Goal: Information Seeking & Learning: Learn about a topic

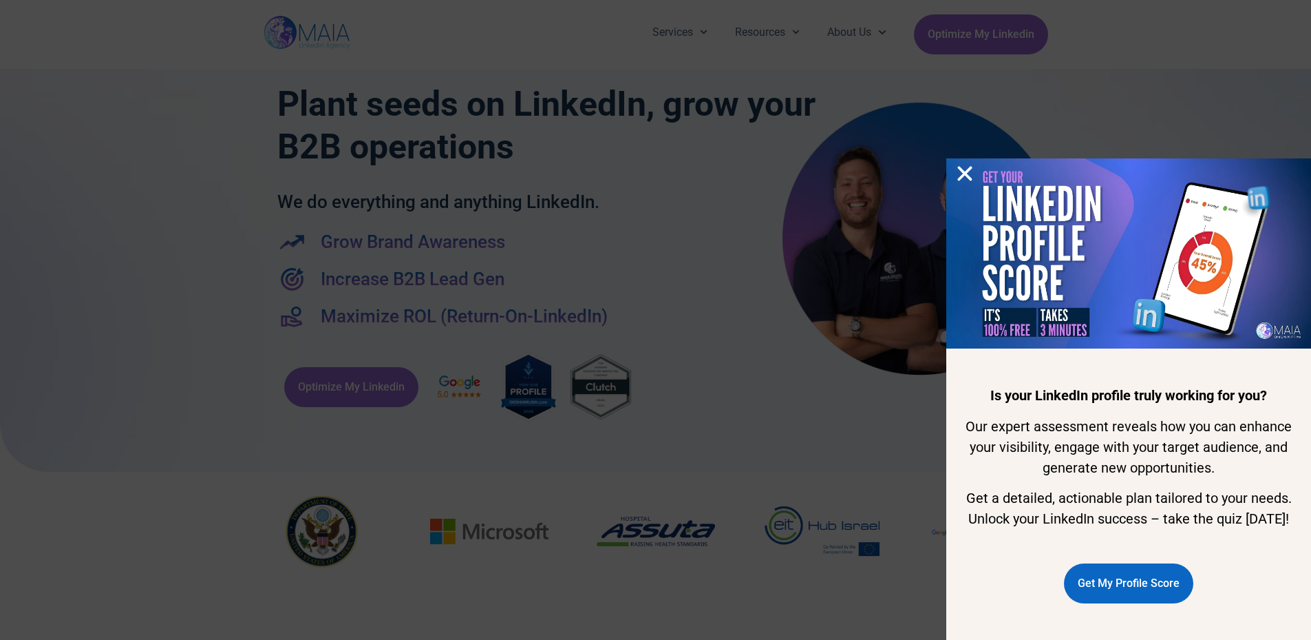
click at [969, 163] on icon "Close" at bounding box center [965, 173] width 21 height 21
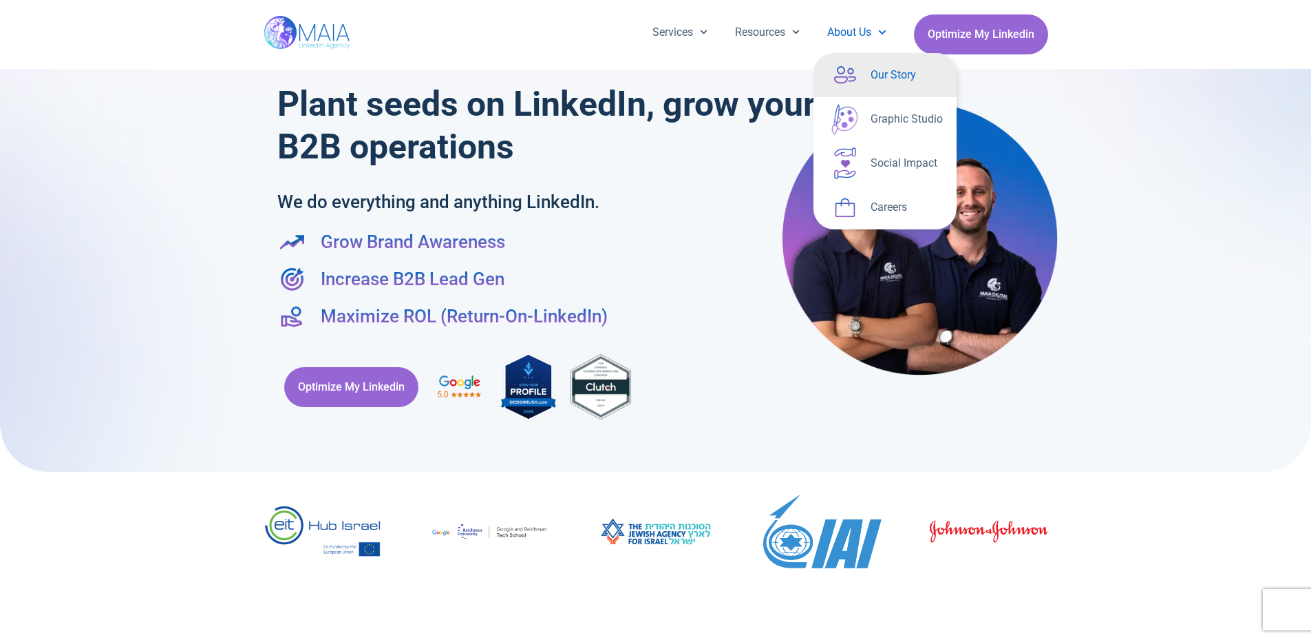
click at [867, 83] on link "Our Story" at bounding box center [885, 75] width 143 height 44
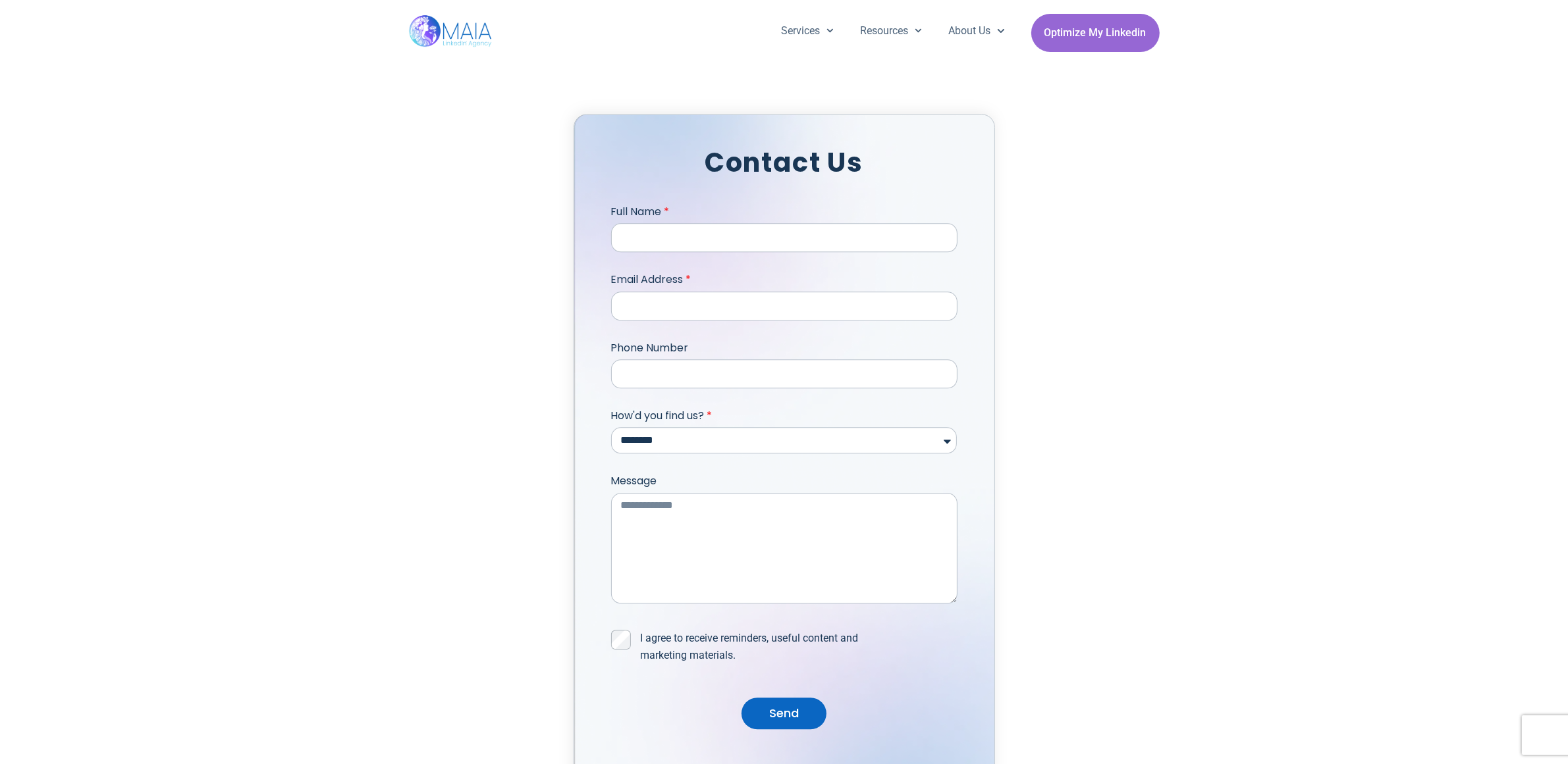
scroll to position [3923, 0]
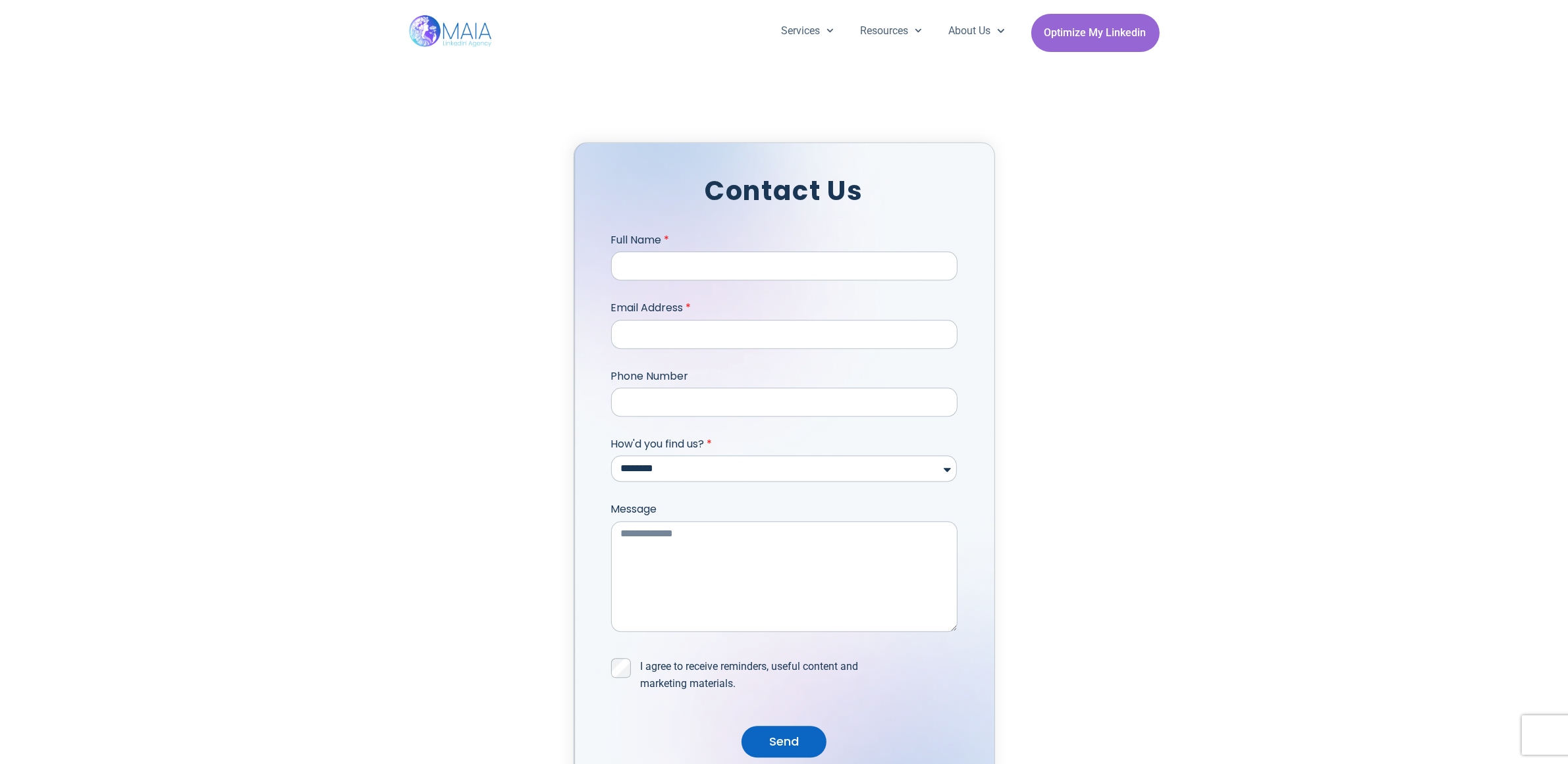
drag, startPoint x: 652, startPoint y: 109, endPoint x: 425, endPoint y: 135, distance: 228.5
click at [425, 135] on div "**********" at bounding box center [784, 443] width 751 height 751
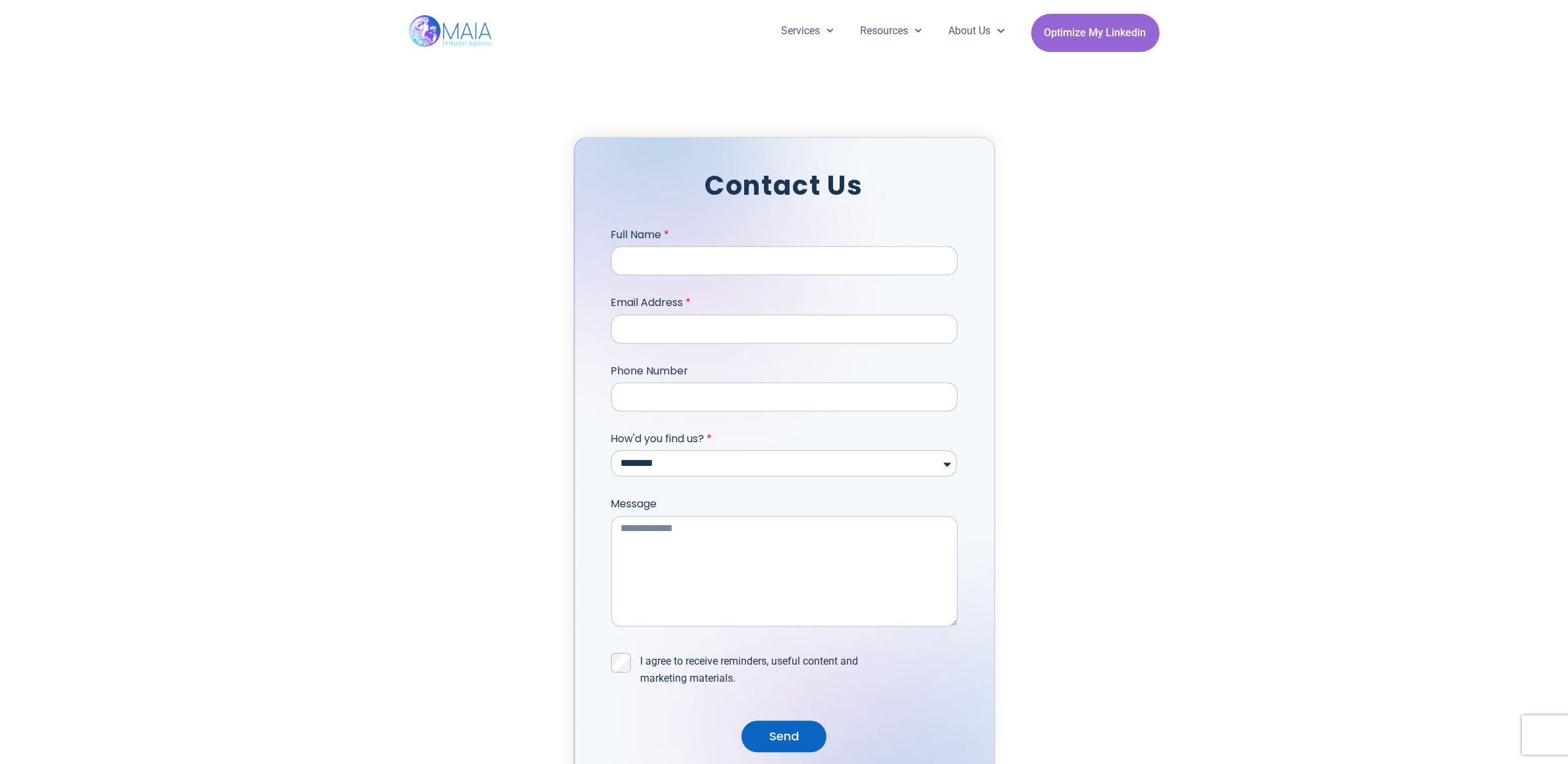
scroll to position [3935, 0]
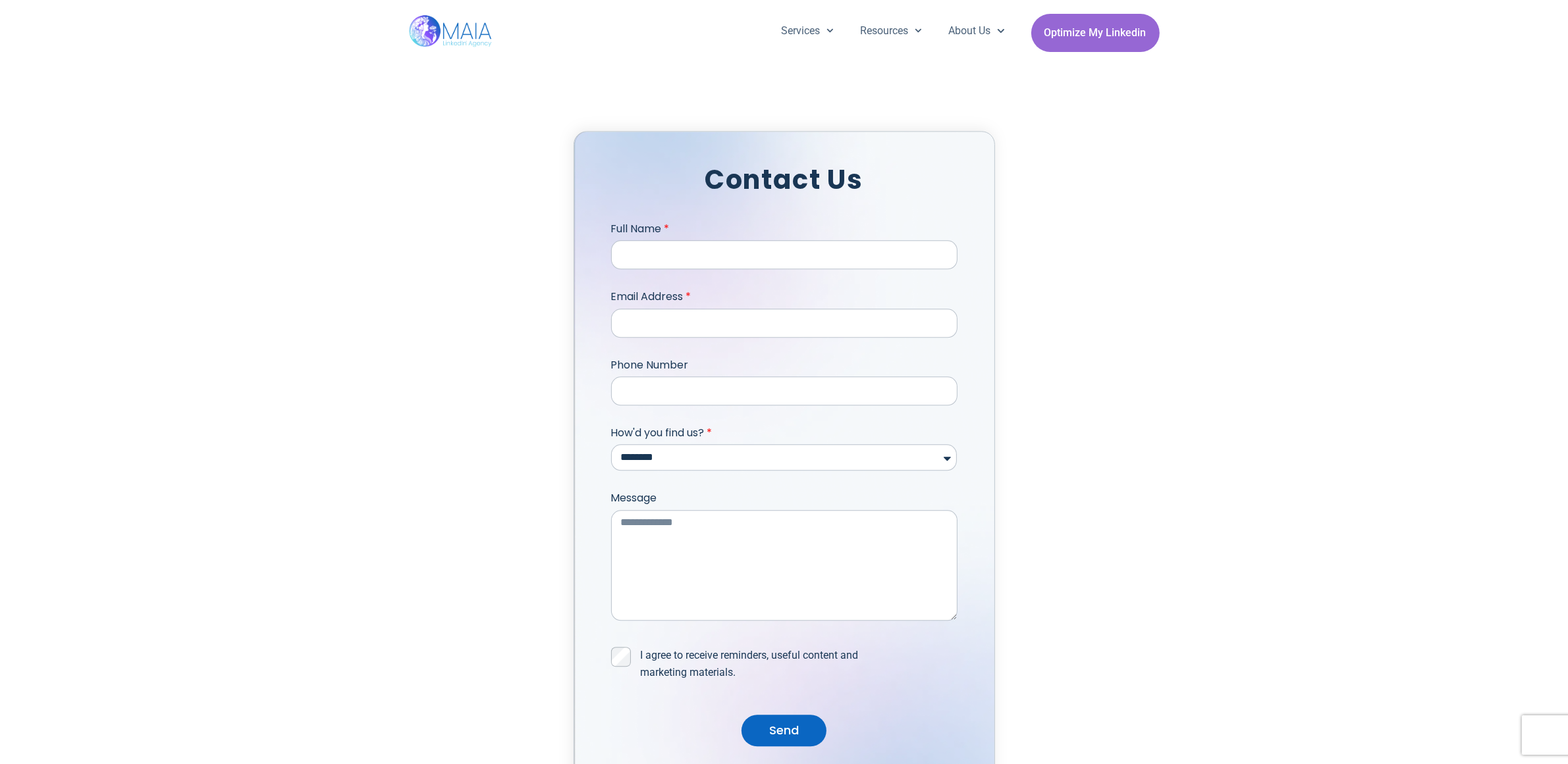
click at [1254, 576] on div "**********" at bounding box center [784, 431] width 1568 height 751
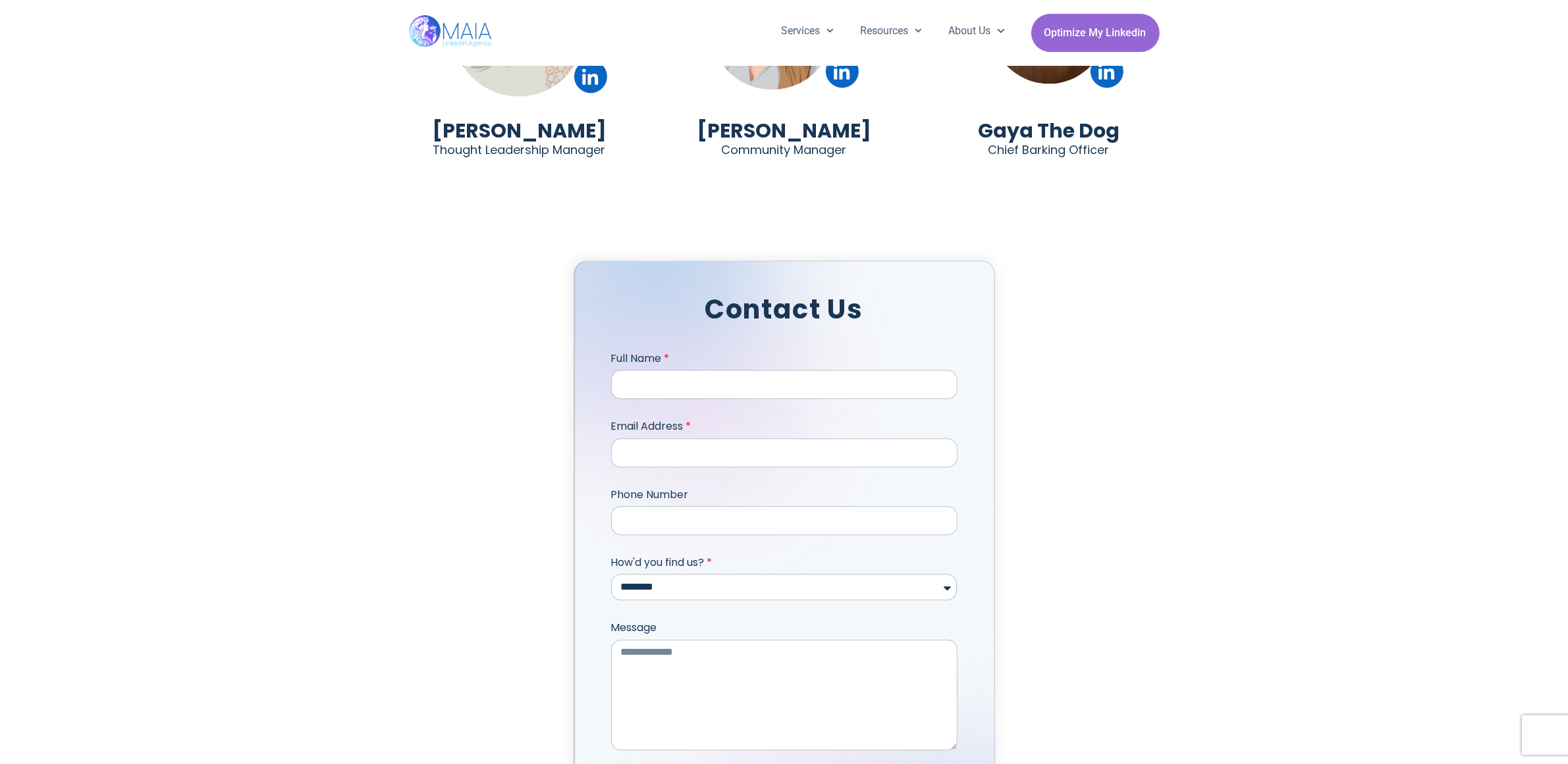
scroll to position [3769, 0]
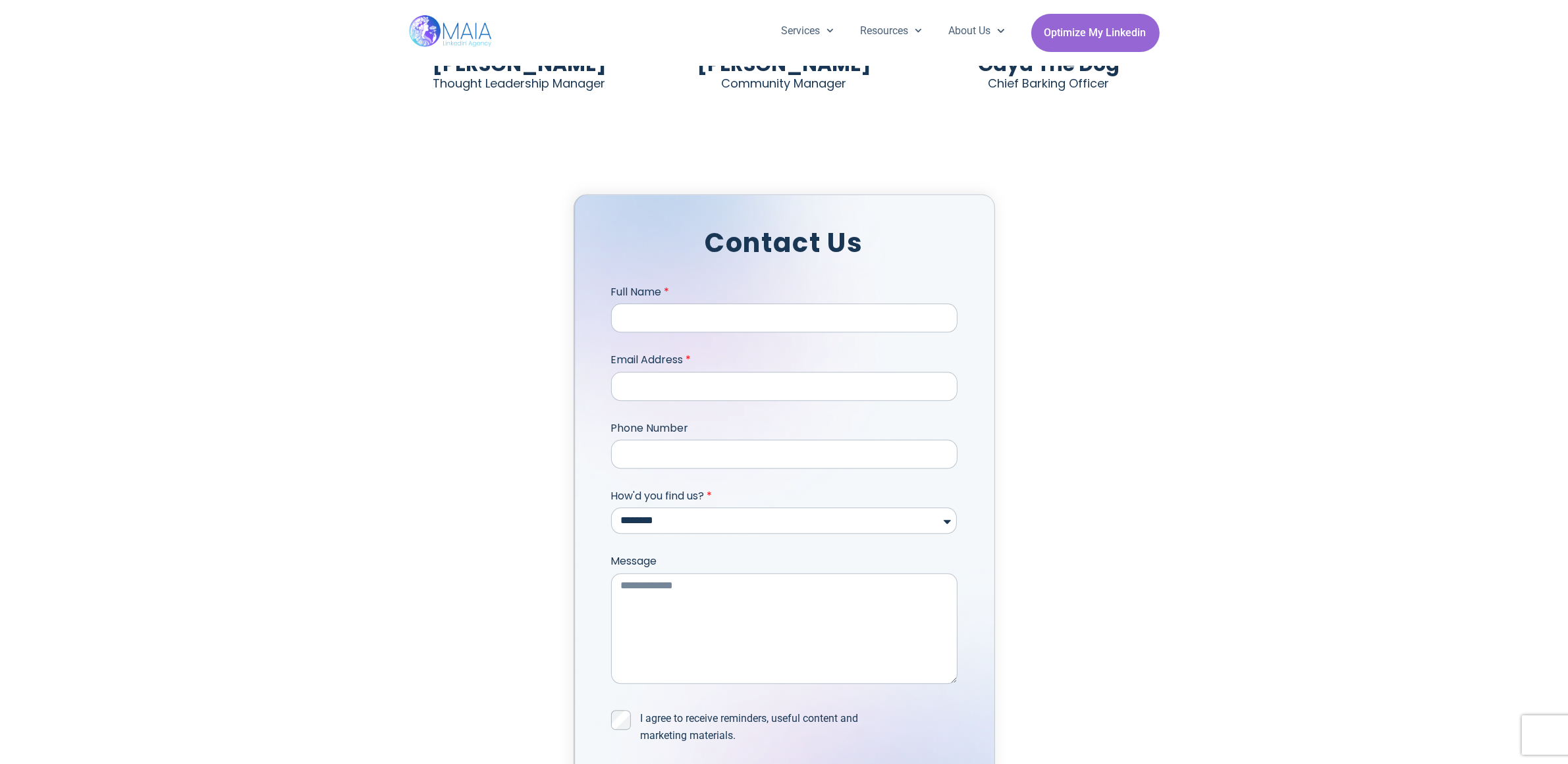
scroll to position [4017, 0]
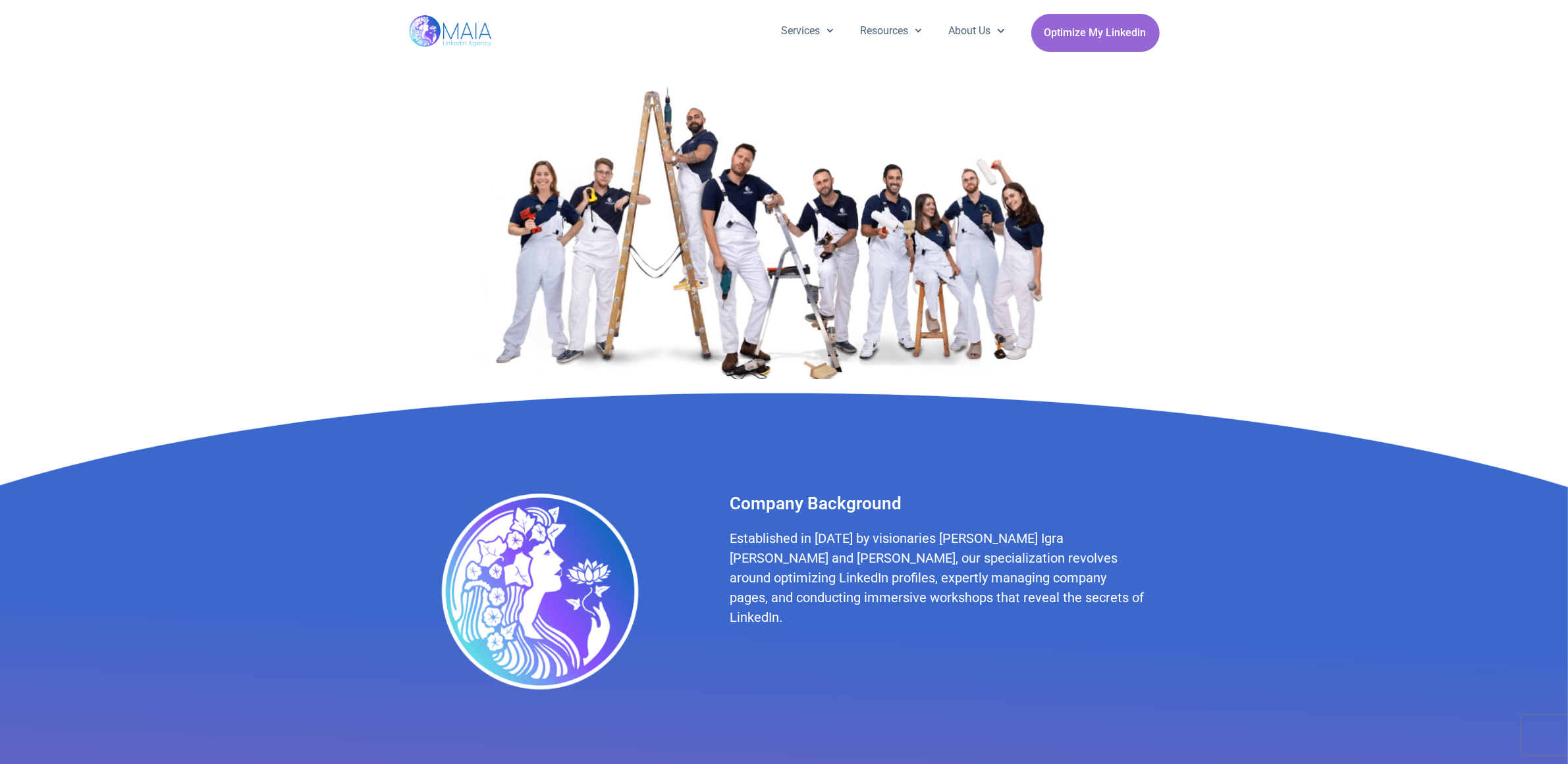
scroll to position [0, 0]
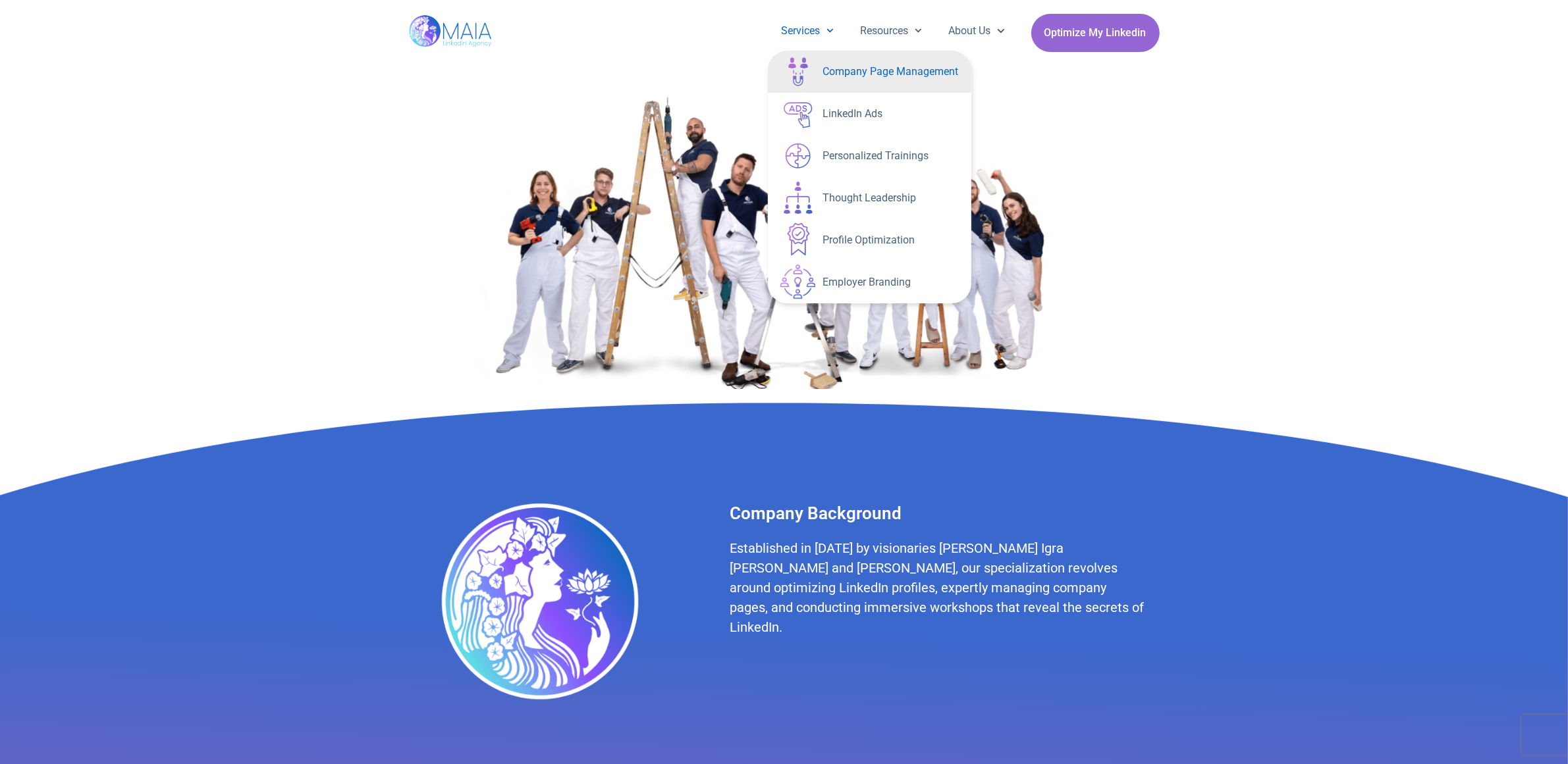
click at [824, 69] on link "Company Page Management" at bounding box center [870, 72] width 204 height 42
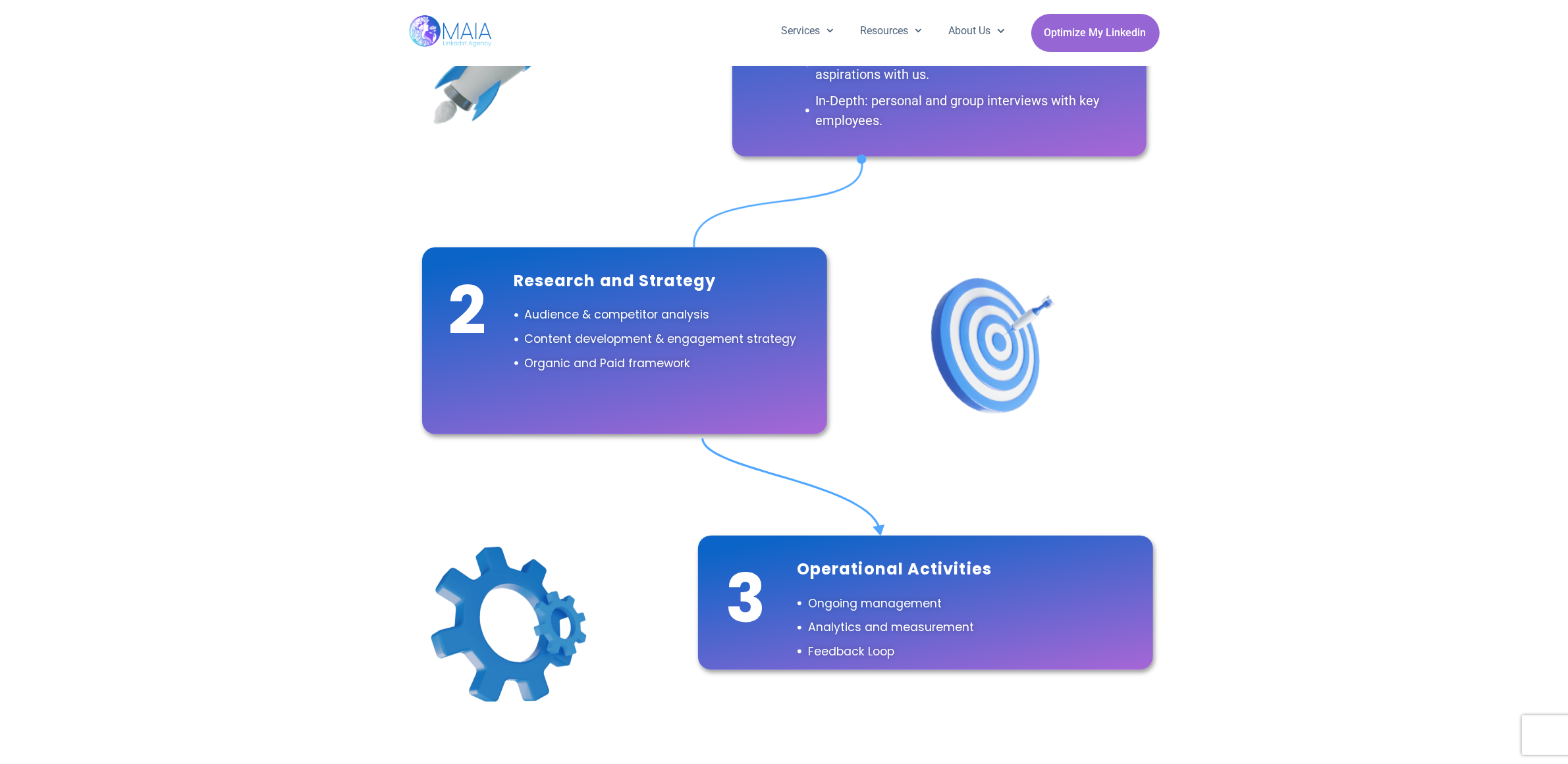
scroll to position [1014, 0]
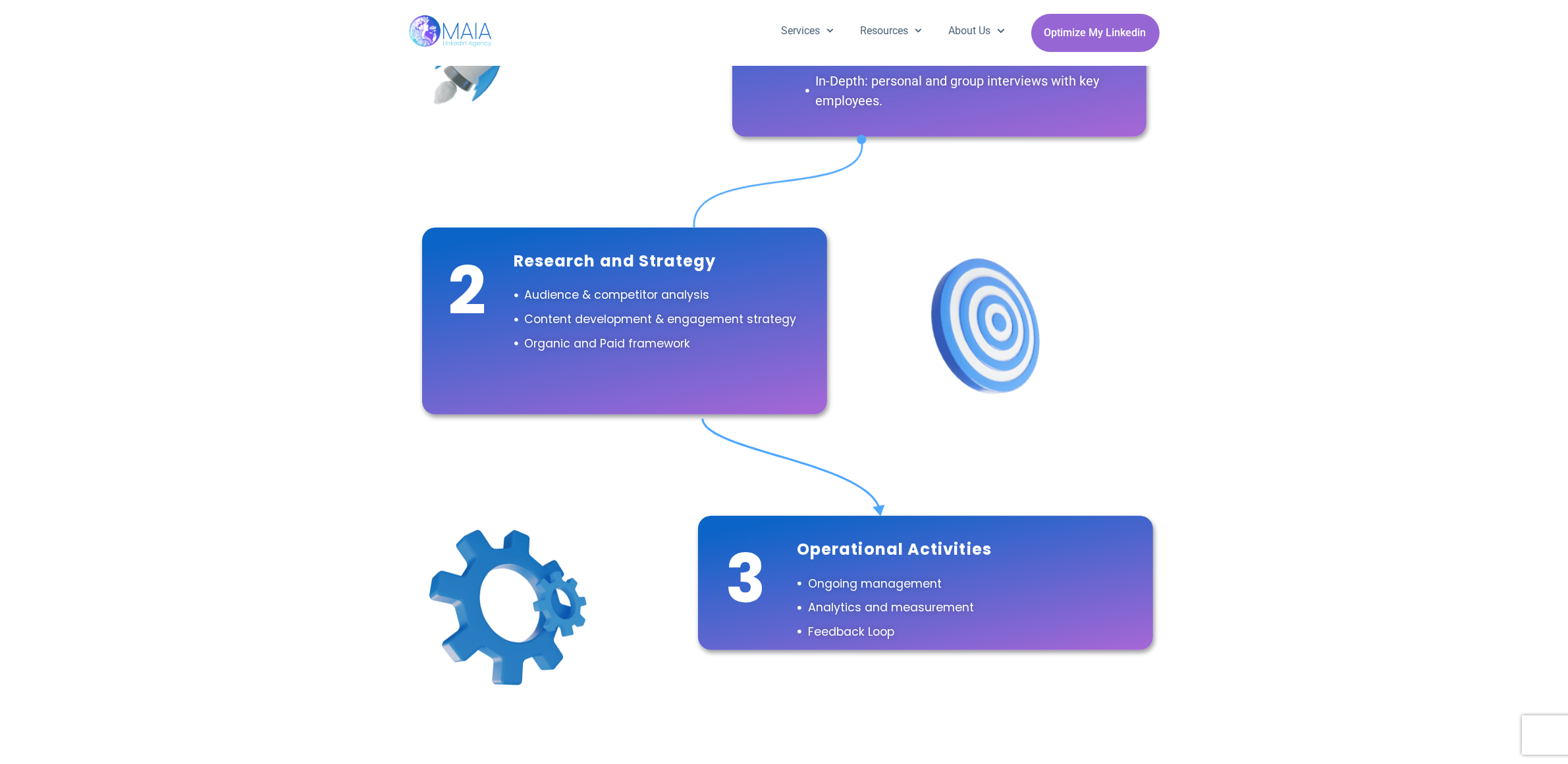
drag, startPoint x: 1000, startPoint y: 312, endPoint x: 157, endPoint y: 508, distance: 865.5
click at [157, 508] on div "What Working With Us Will Look Like 1 Let's Get Acquainted! Intro: A friendly k…" at bounding box center [784, 247] width 1568 height 951
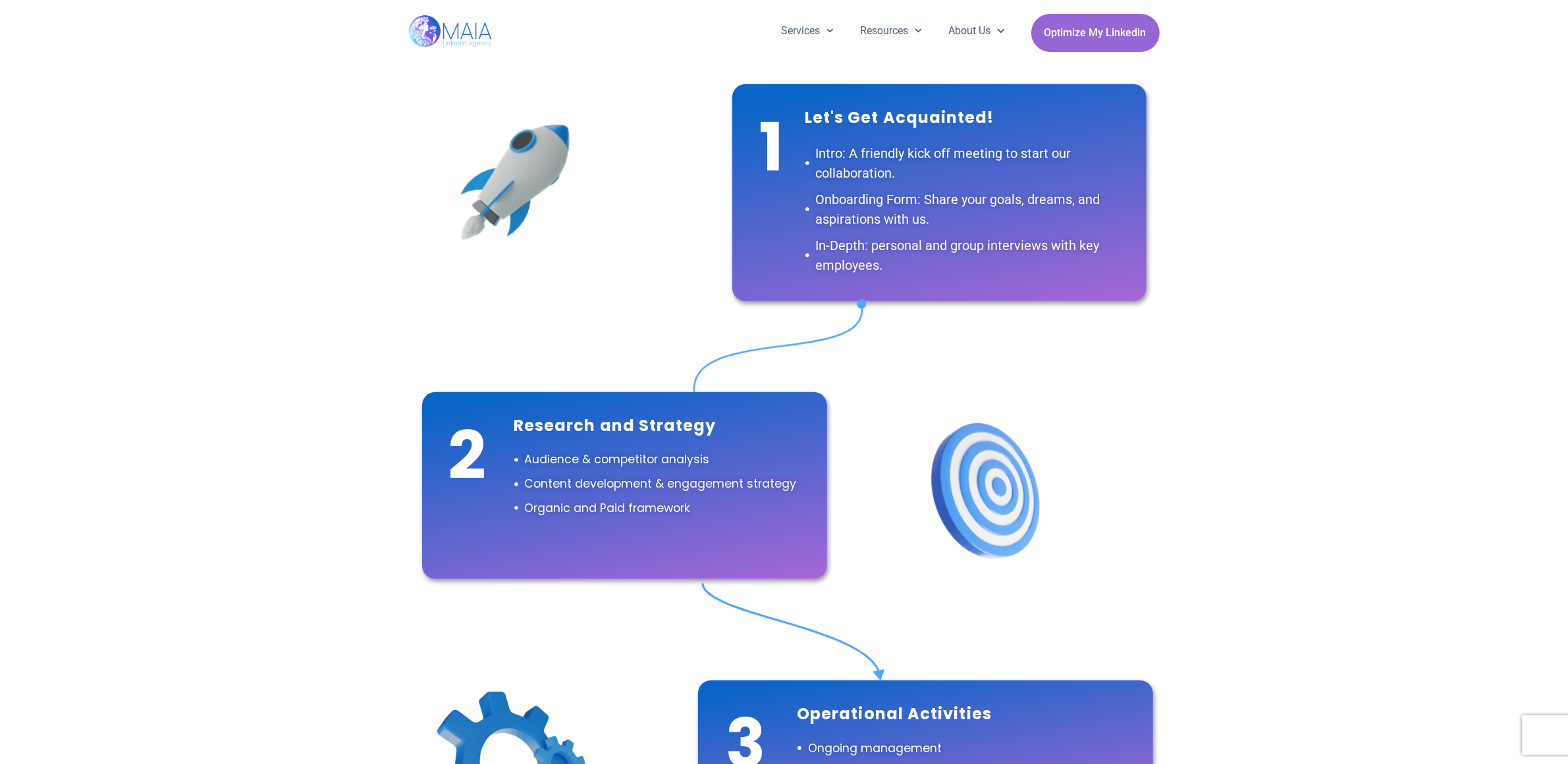
scroll to position [767, 0]
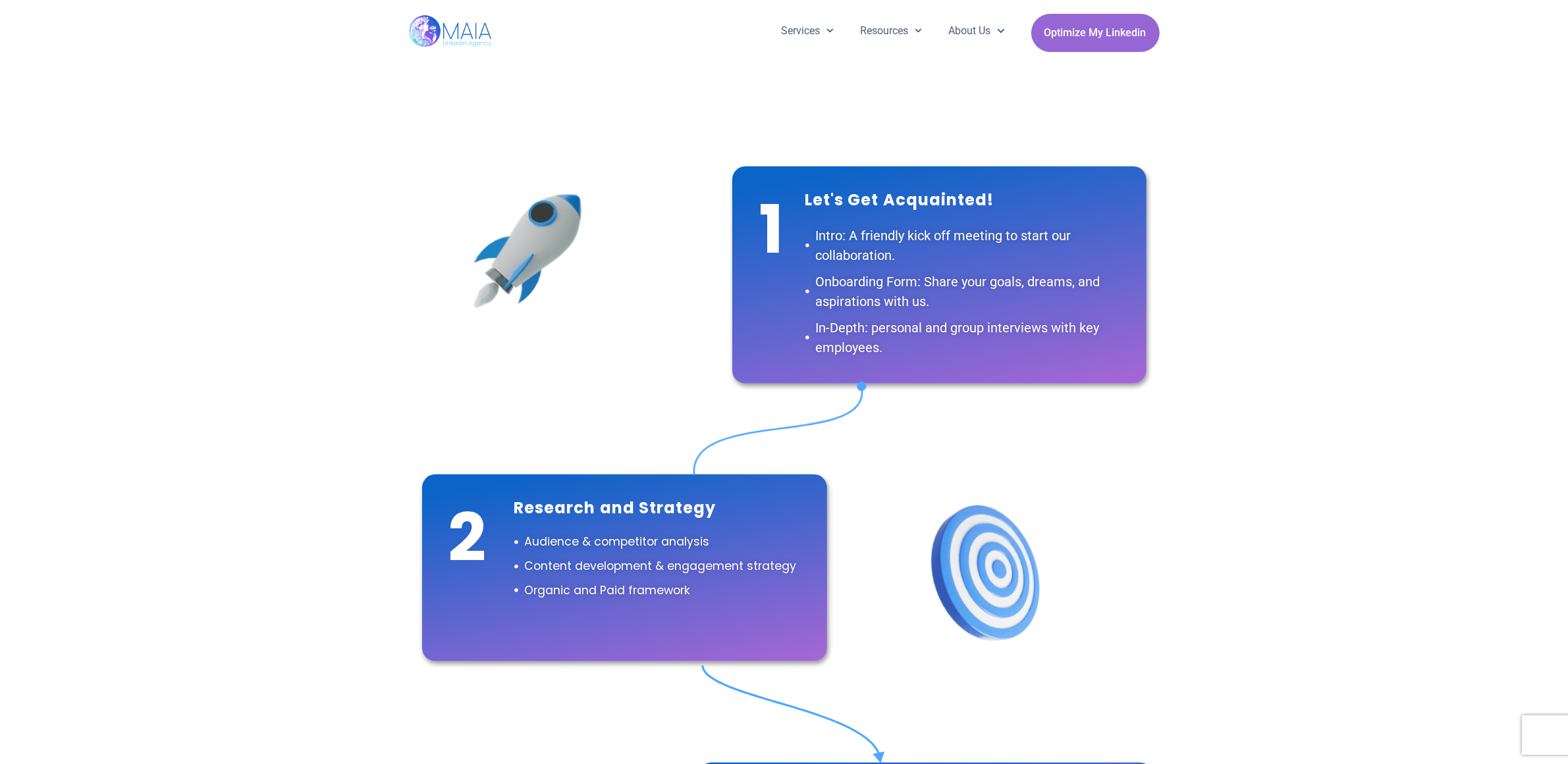
drag, startPoint x: 534, startPoint y: 244, endPoint x: 988, endPoint y: 536, distance: 539.8
click at [988, 536] on g at bounding box center [1003, 564] width 172 height 172
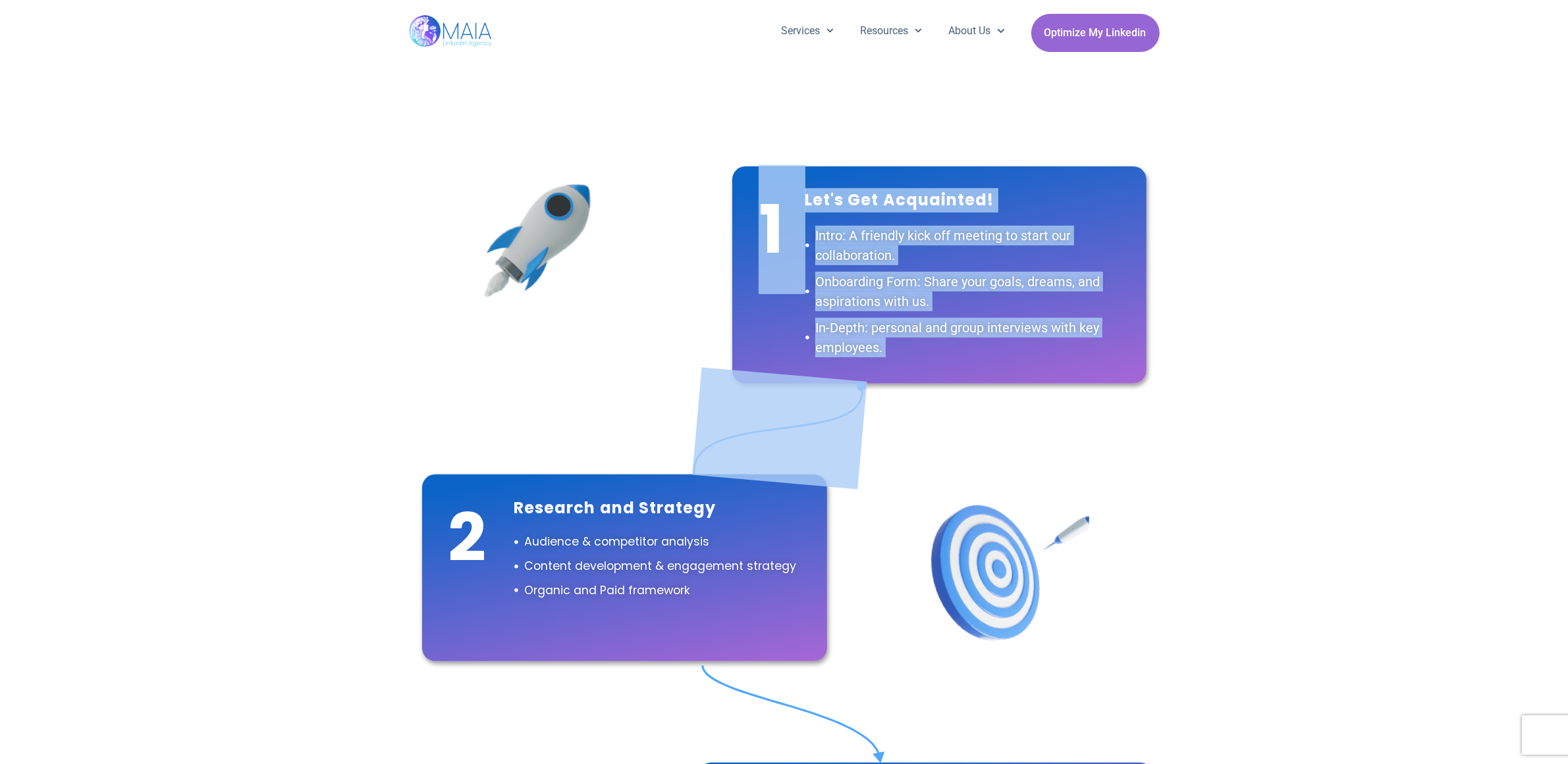
drag, startPoint x: 550, startPoint y: 242, endPoint x: -690, endPoint y: 563, distance: 1280.9
click at [525, 219] on g at bounding box center [512, 273] width 194 height 194
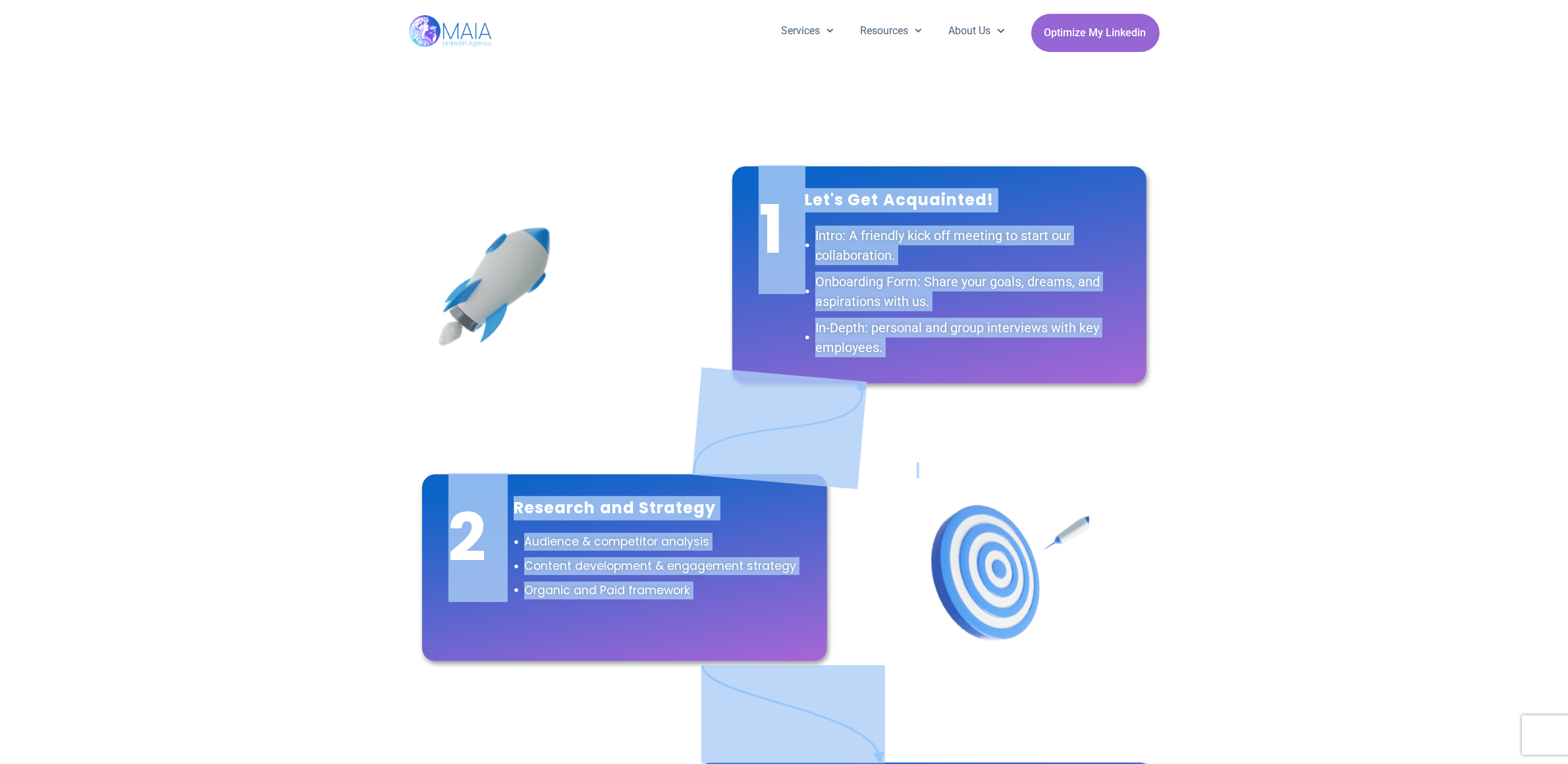
drag, startPoint x: 687, startPoint y: 379, endPoint x: 865, endPoint y: 491, distance: 210.3
click at [868, 498] on div "What Working With Us Will Look Like 1 Let's Get Acquainted! Intro: A friendly k…" at bounding box center [784, 493] width 751 height 951
click at [980, 427] on div "What Working With Us Will Look Like 1 Let's Get Acquainted! Intro: A friendly k…" at bounding box center [784, 493] width 751 height 951
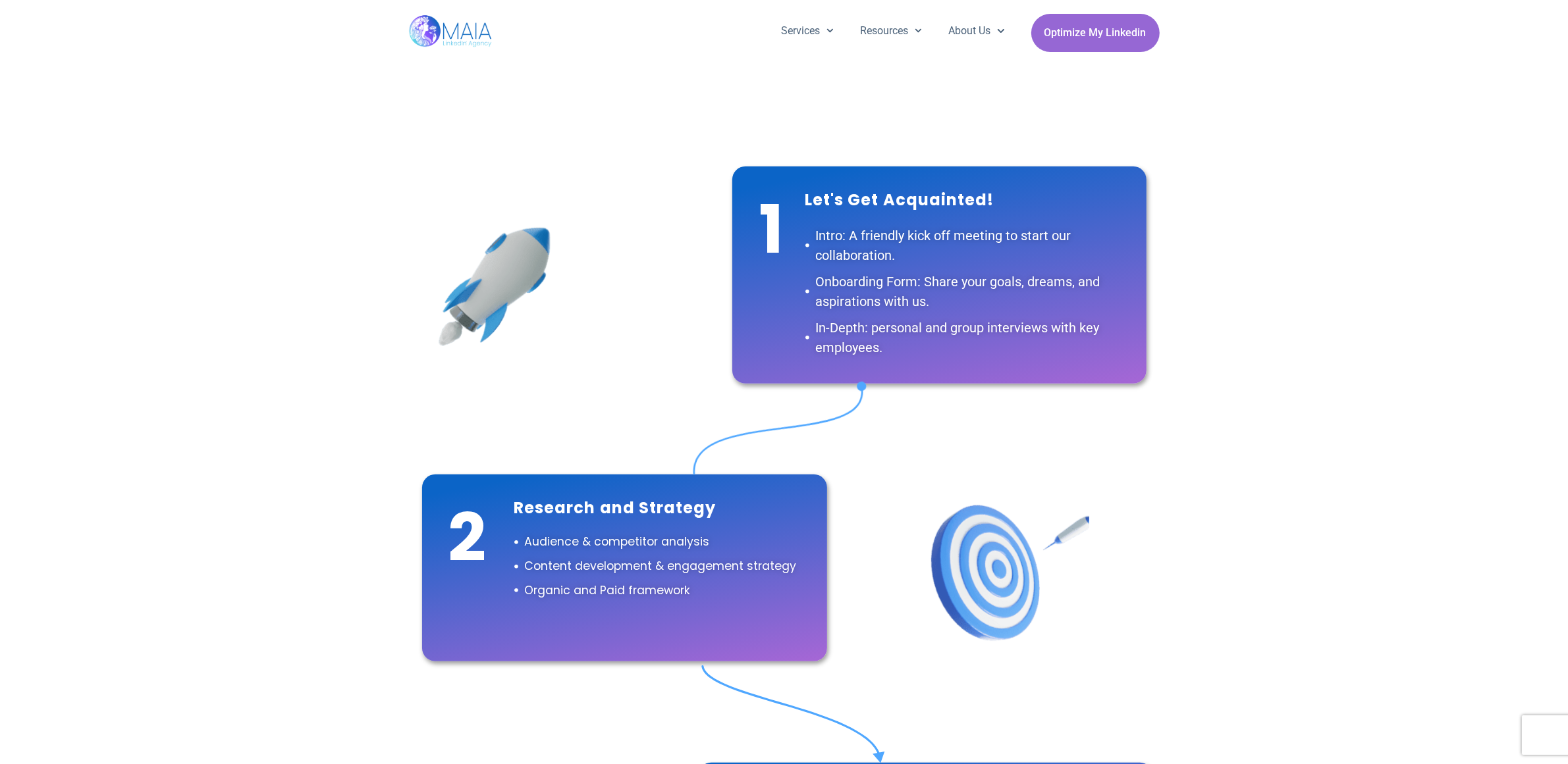
click at [828, 416] on img at bounding box center [780, 427] width 174 height 121
click at [770, 426] on img at bounding box center [780, 427] width 174 height 121
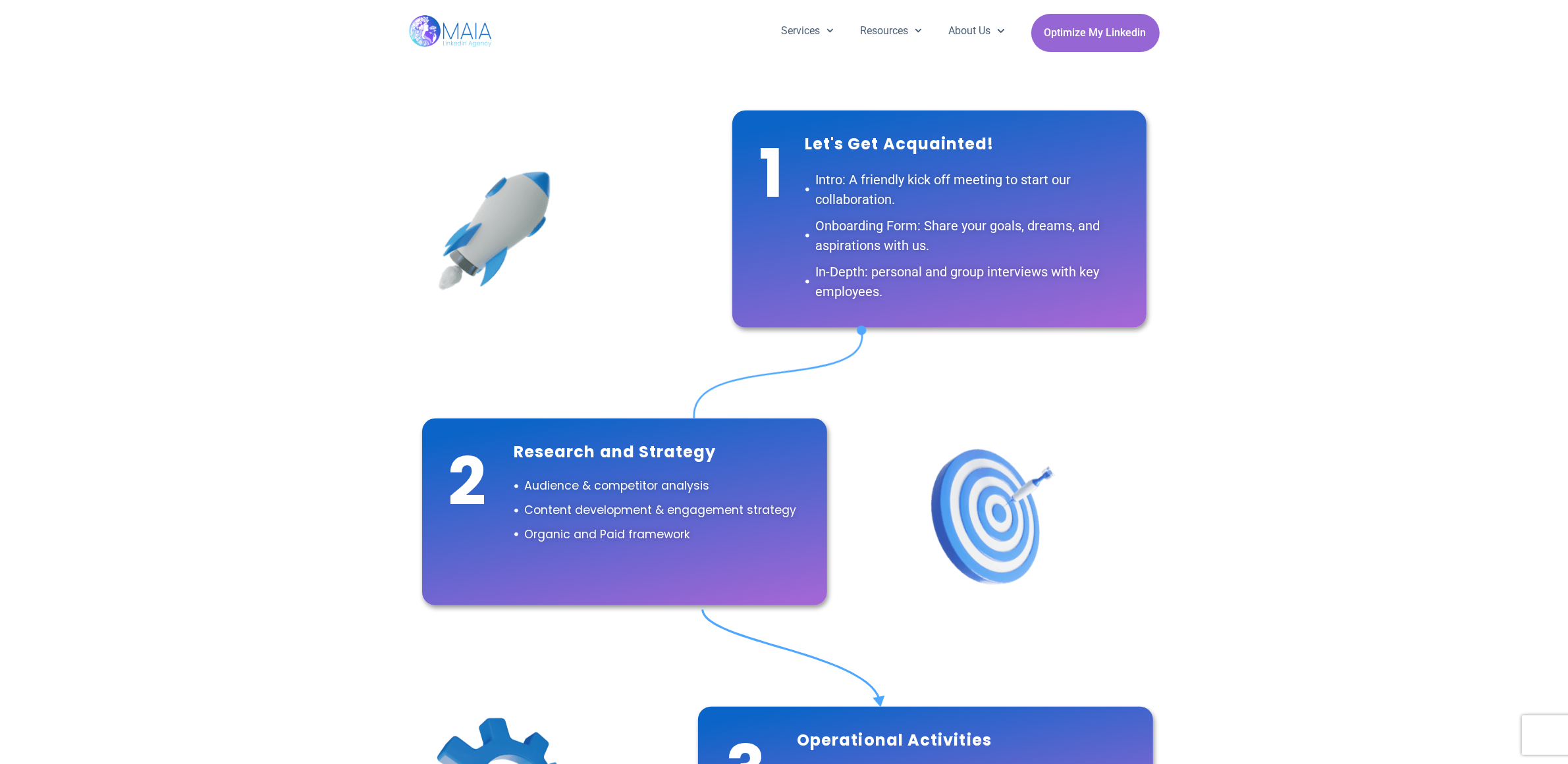
scroll to position [931, 0]
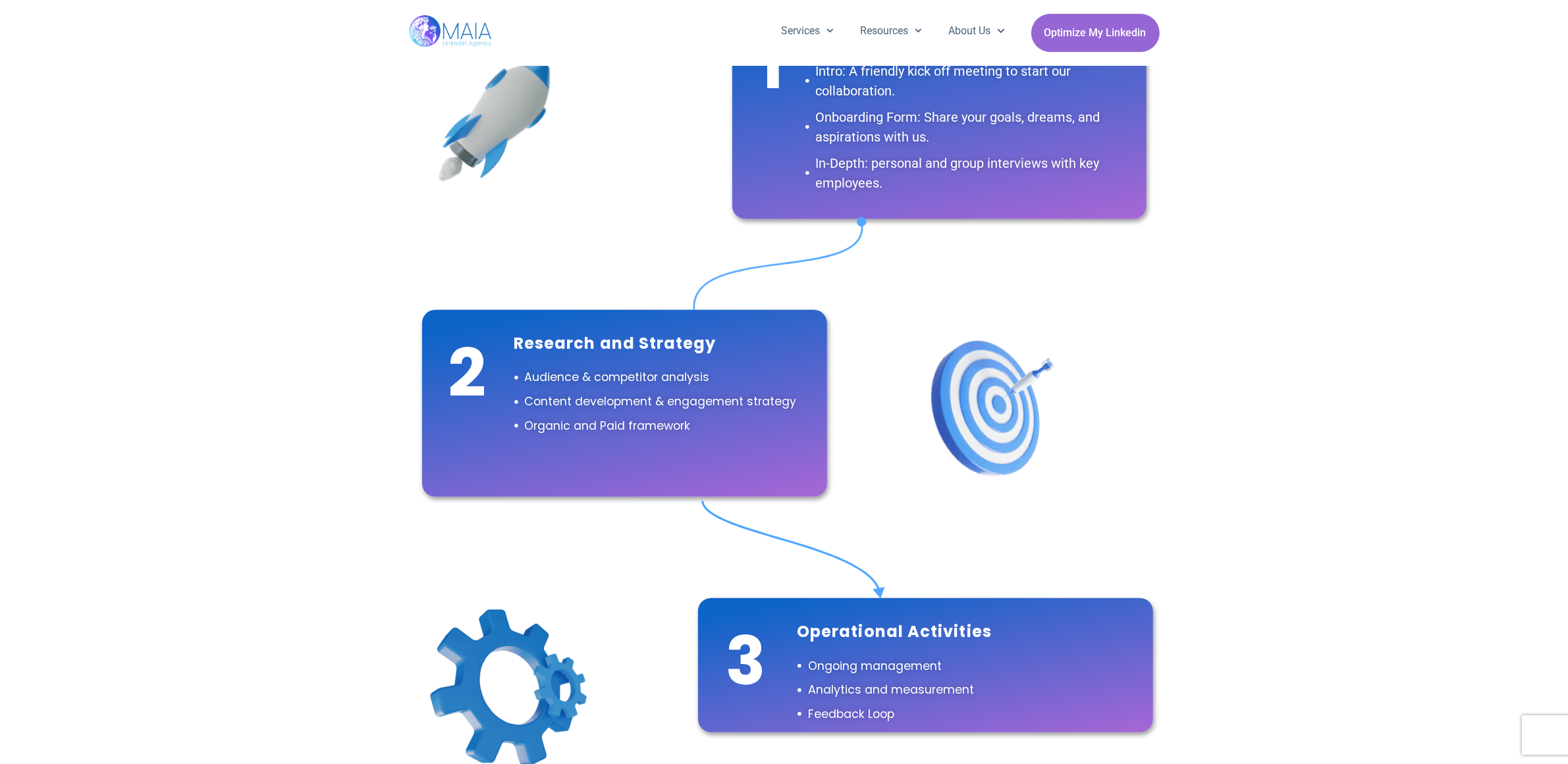
drag, startPoint x: 508, startPoint y: 457, endPoint x: 295, endPoint y: 579, distance: 245.5
click at [295, 579] on div "What Working With Us Will Look Like 1 Let's Get Acquainted! Intro: A friendly k…" at bounding box center [784, 329] width 1568 height 951
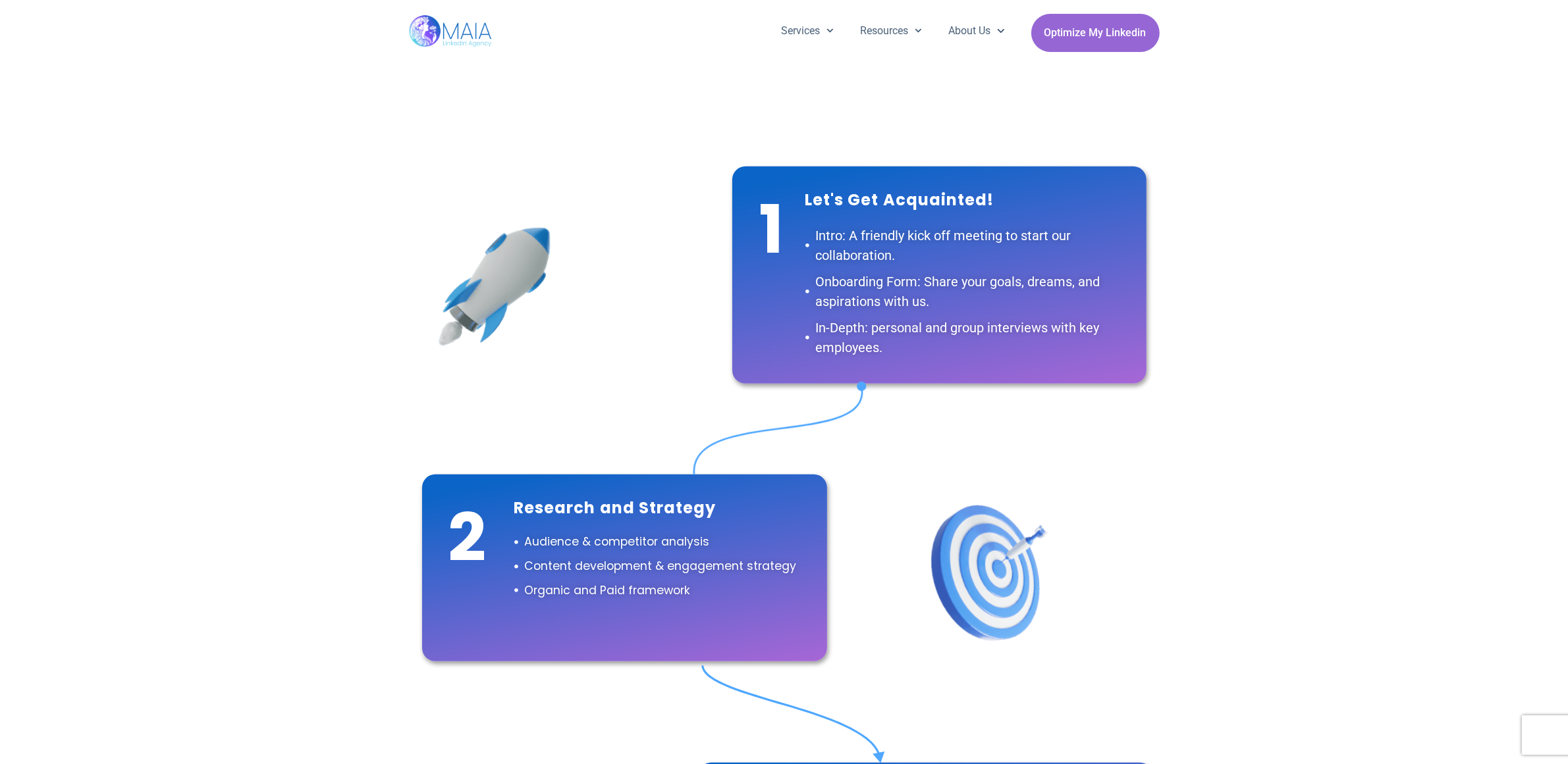
scroll to position [849, 0]
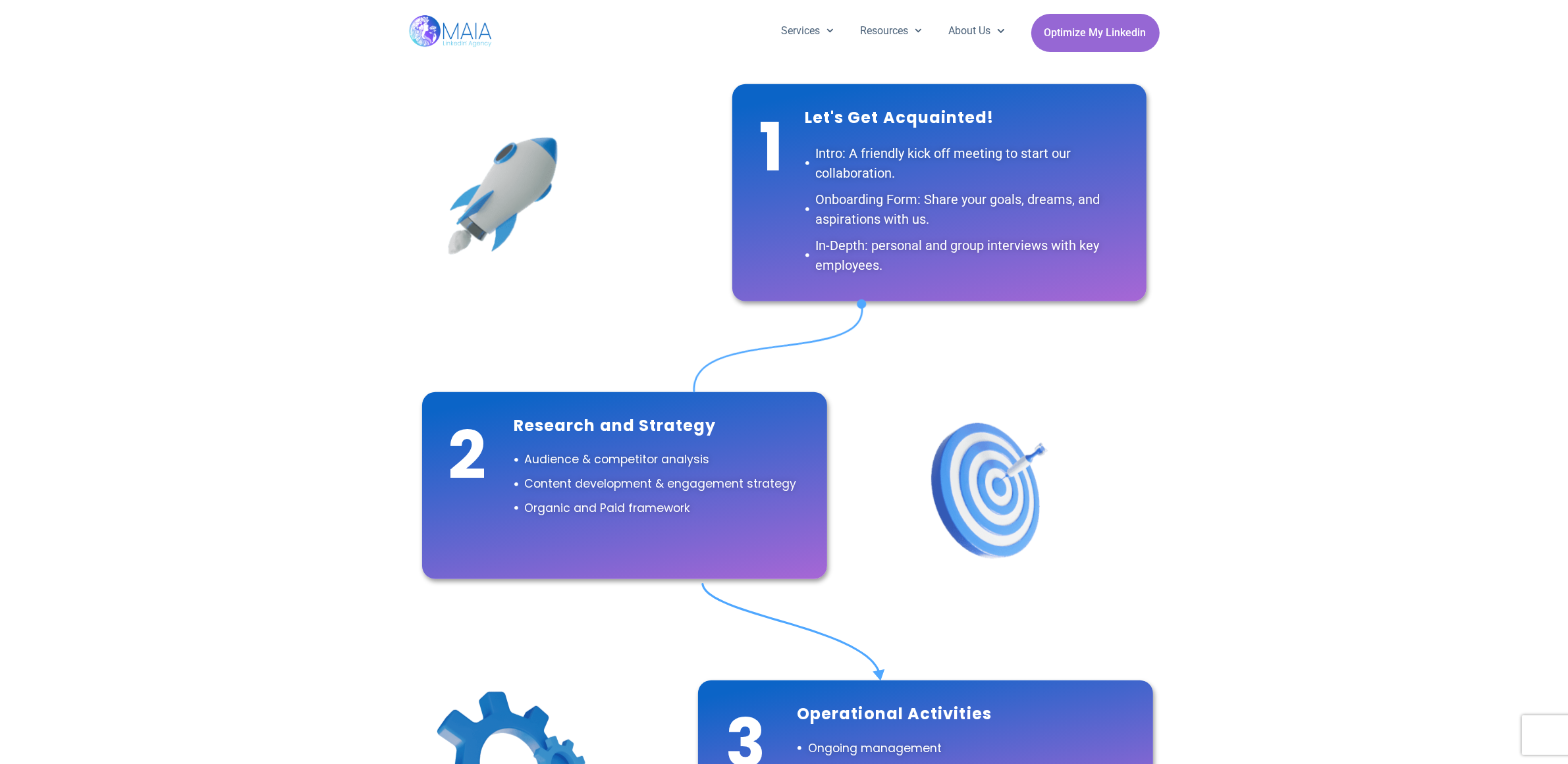
click at [449, 28] on img at bounding box center [451, 33] width 85 height 66
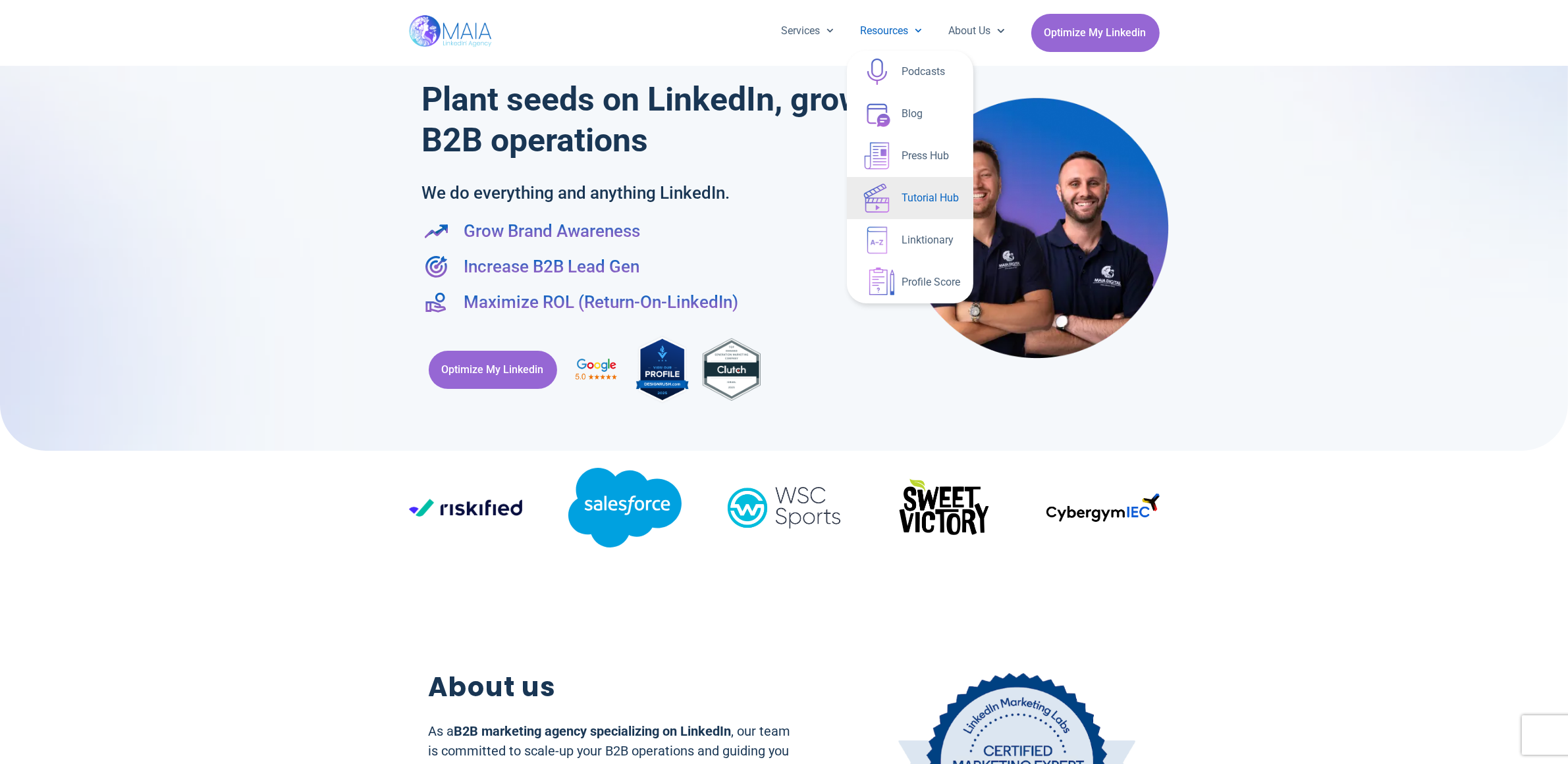
click at [885, 195] on link "Tutorial Hub" at bounding box center [910, 198] width 126 height 42
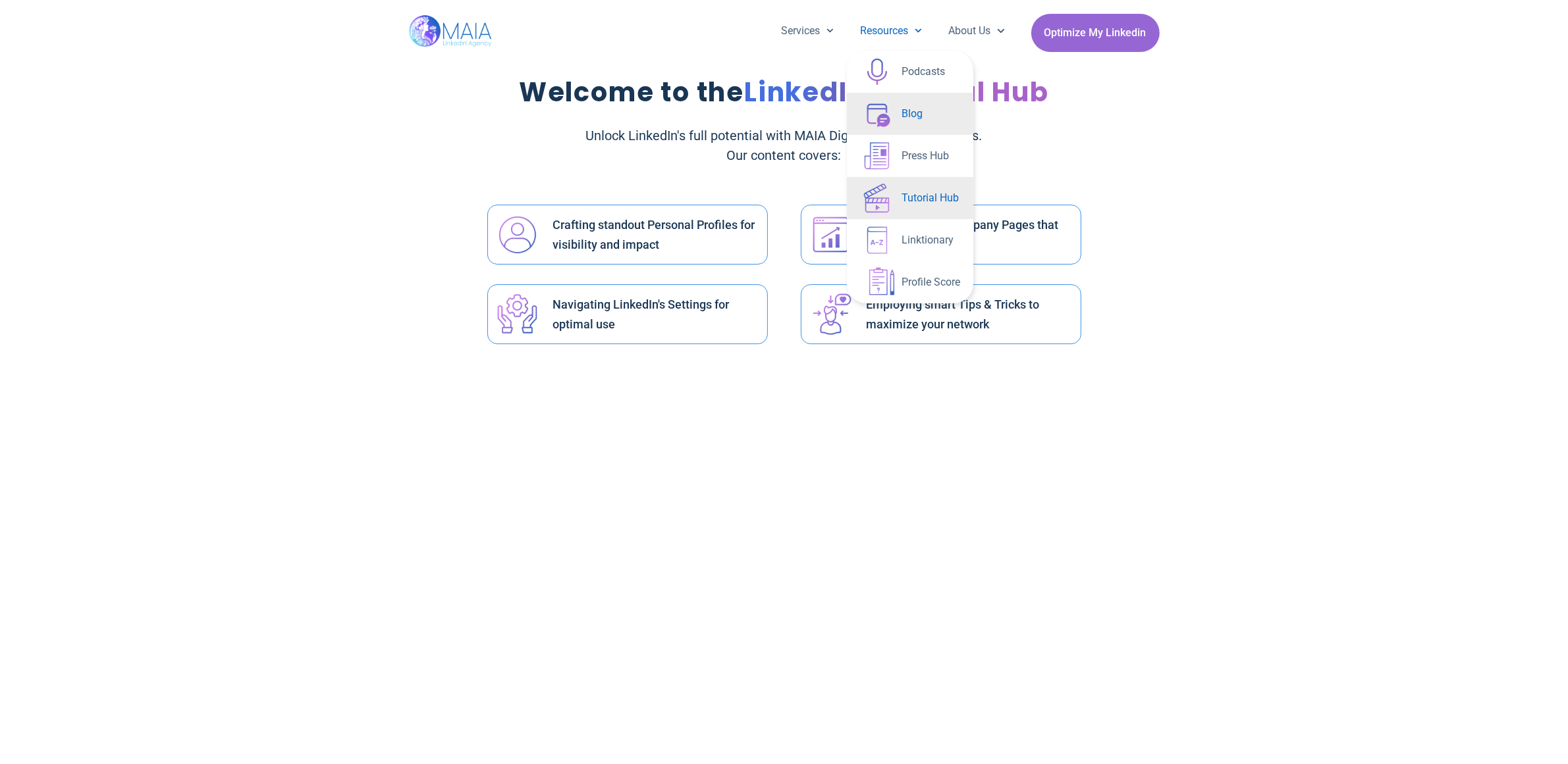
click at [922, 102] on link "Blog" at bounding box center [910, 114] width 126 height 42
click at [899, 117] on link "Blog" at bounding box center [910, 114] width 126 height 42
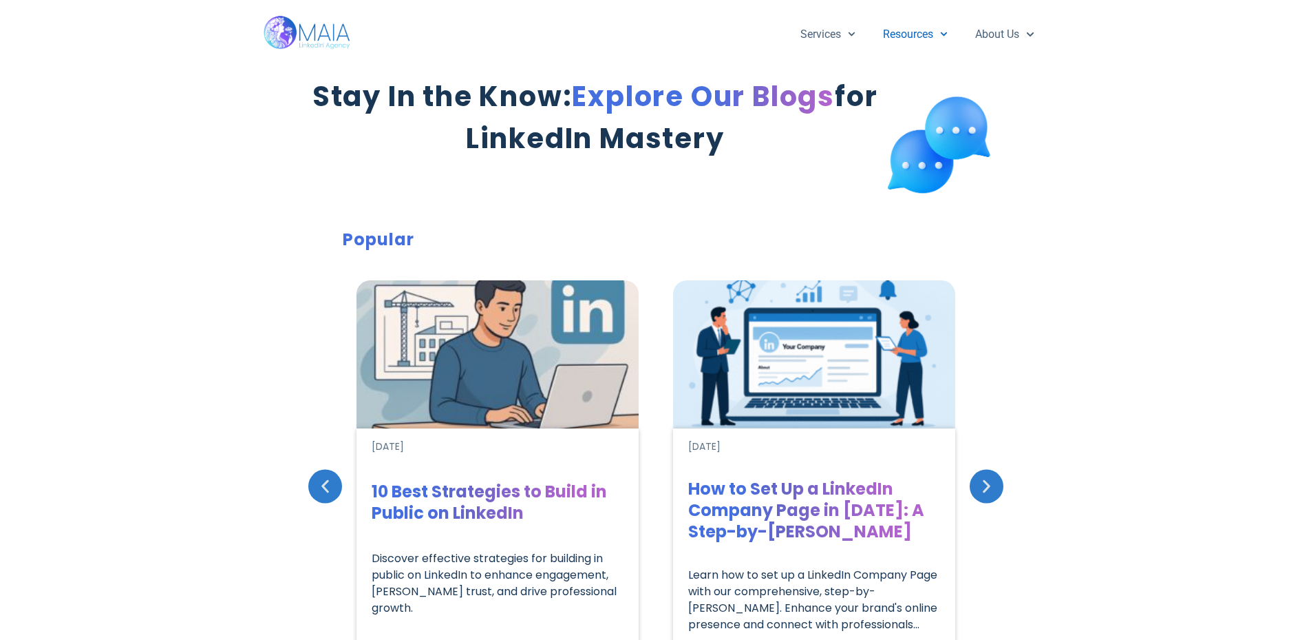
click at [931, 35] on link "Resources" at bounding box center [915, 35] width 92 height 36
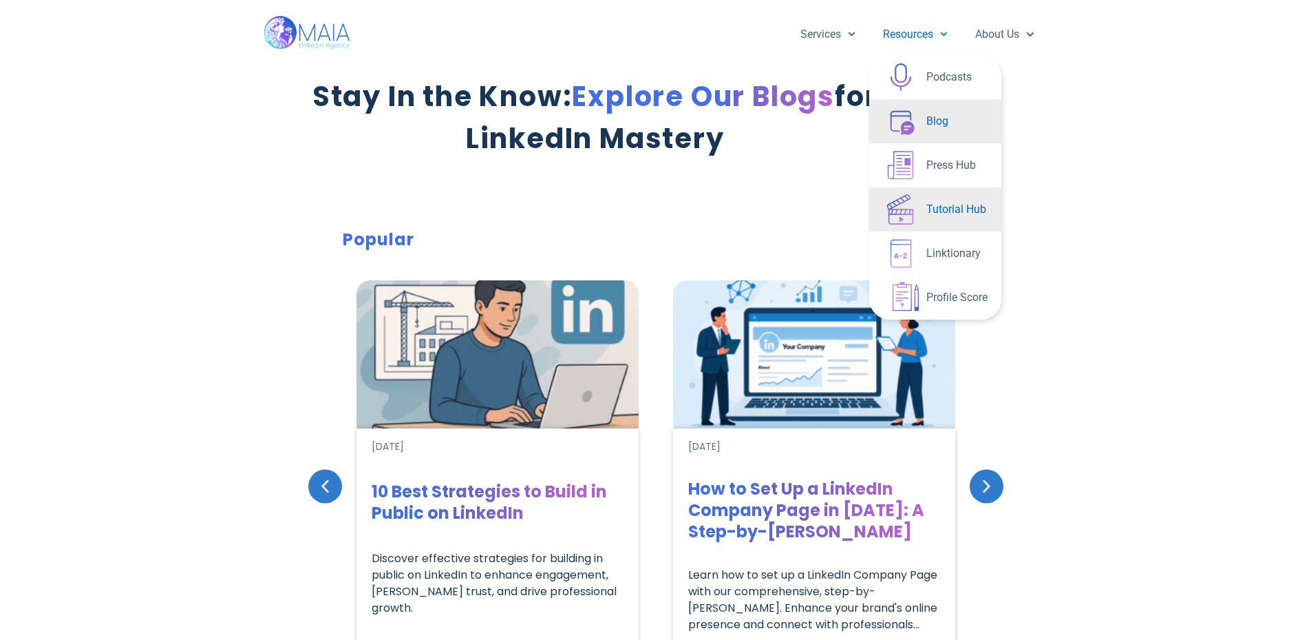
click at [926, 208] on link "Tutorial Hub" at bounding box center [935, 209] width 132 height 44
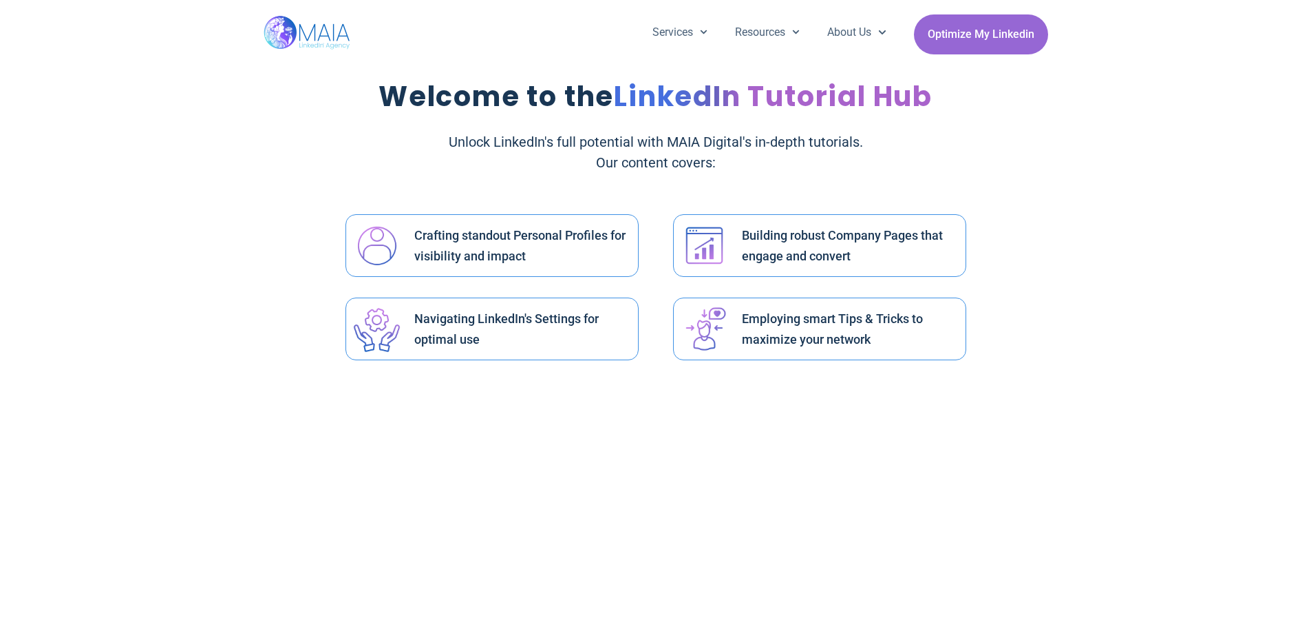
drag, startPoint x: 376, startPoint y: 333, endPoint x: 708, endPoint y: 244, distance: 343.5
